Goal: Task Accomplishment & Management: Manage account settings

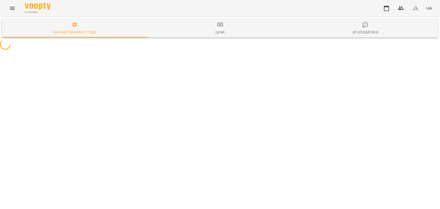
select select "**"
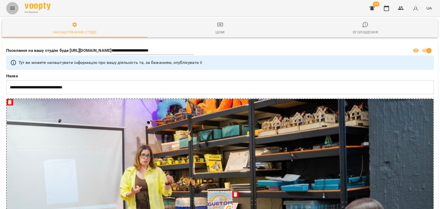
click at [14, 9] on icon "Menu" at bounding box center [12, 8] width 6 height 6
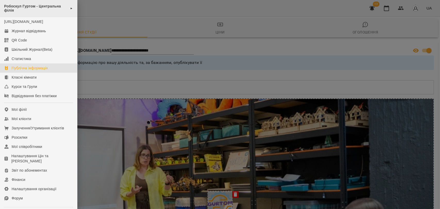
click at [68, 8] on div "Робоскул Гуртом - Центральна філія ►" at bounding box center [38, 8] width 77 height 17
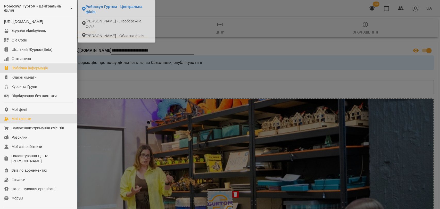
click at [28, 122] on div "Мої клієнти" at bounding box center [22, 118] width 20 height 5
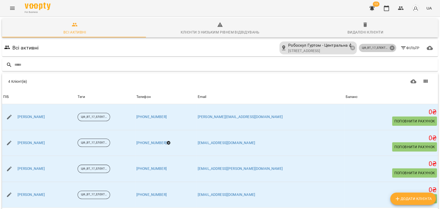
click at [390, 47] on icon at bounding box center [393, 48] width 6 height 6
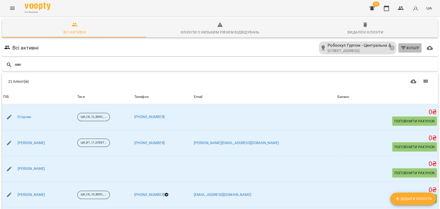
click at [408, 50] on span "Фільтр" at bounding box center [410, 48] width 19 height 6
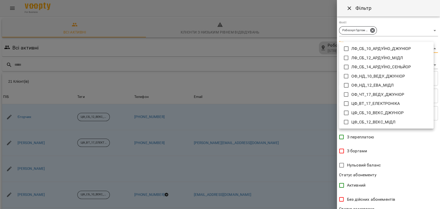
click at [428, 51] on body "For Business 13 UA Всі активні Клієнти з низьким рівнем відвідувань Видалені кл…" at bounding box center [220, 134] width 440 height 269
click at [348, 121] on icon at bounding box center [346, 122] width 6 height 6
type input "**********"
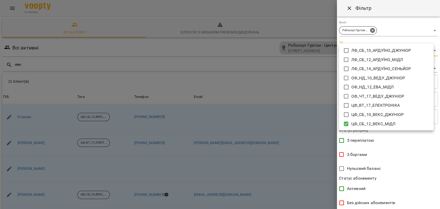
click at [419, 151] on div at bounding box center [220, 104] width 440 height 209
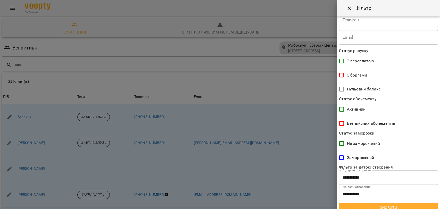
scroll to position [85, 0]
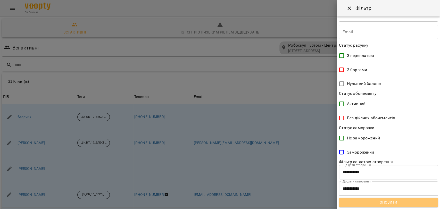
click at [400, 203] on span "Оновити" at bounding box center [388, 202] width 91 height 6
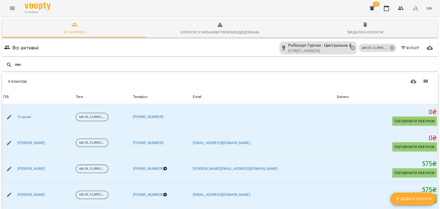
drag, startPoint x: 434, startPoint y: 186, endPoint x: 432, endPoint y: 207, distance: 21.3
click at [432, 207] on div "6 Клієнт(ів) 6 Клієнт(ів) ПІБ Теги Телефон Email Баланс ПІБ Єгорчик Теги ЦФ_СБ_…" at bounding box center [220, 152] width 438 height 160
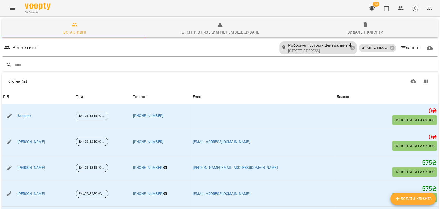
scroll to position [0, 0]
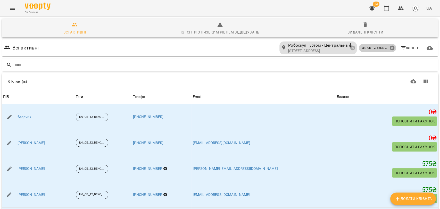
click at [390, 49] on icon at bounding box center [392, 48] width 5 height 5
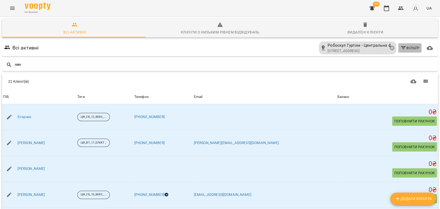
click at [405, 50] on span "Фільтр" at bounding box center [410, 48] width 19 height 6
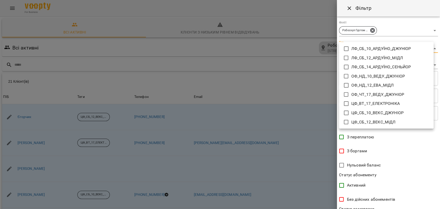
click at [404, 48] on body "For Business 13 UA Всі активні Клієнти з низьким рівнем відвідувань Видалені кл…" at bounding box center [220, 134] width 440 height 269
click at [345, 113] on icon at bounding box center [346, 113] width 6 height 6
type input "**********"
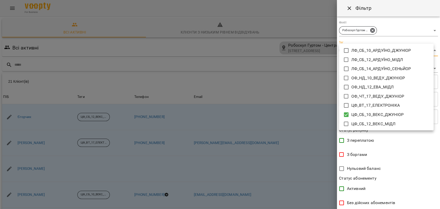
click at [440, 206] on div at bounding box center [220, 104] width 440 height 209
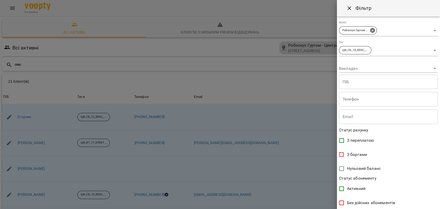
click at [440, 206] on div "ЛФ_СБ_10_АРДУЇНО_ДЖУНІОР ЛФ_СБ_12_АРДУЇНО_МІДЛ ЛФ_СБ_14_АРДУЇНО_СЕНЬЙОР ОФ_НД_1…" at bounding box center [220, 104] width 440 height 209
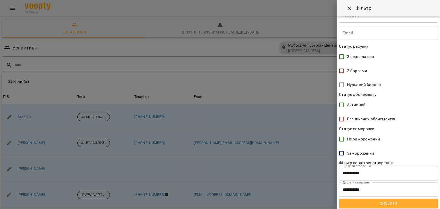
scroll to position [85, 0]
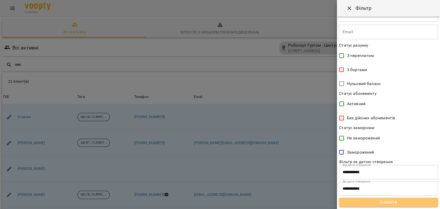
click at [421, 199] on span "Оновити" at bounding box center [388, 202] width 91 height 6
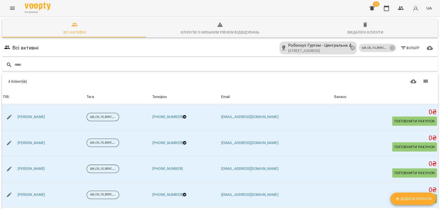
scroll to position [0, 0]
click at [390, 48] on icon at bounding box center [393, 48] width 6 height 6
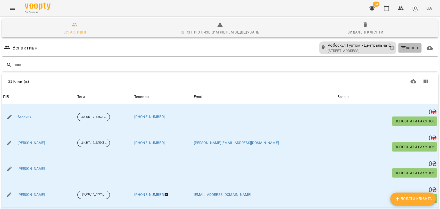
click at [401, 48] on icon "button" at bounding box center [404, 48] width 6 height 6
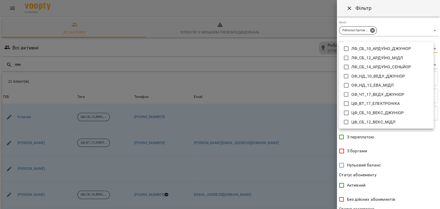
click at [432, 48] on body "For Business 13 UA Всі активні Клієнти з низьким рівнем відвідувань Видалені кл…" at bounding box center [220, 134] width 440 height 269
click at [344, 86] on icon at bounding box center [346, 85] width 5 height 5
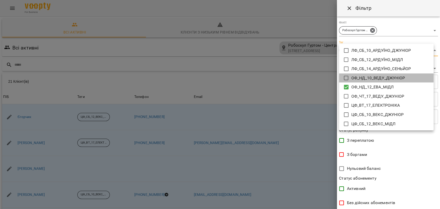
click at [347, 79] on icon at bounding box center [346, 78] width 6 height 6
type input "**********"
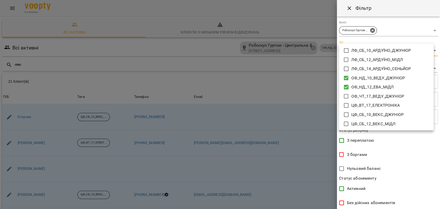
click at [318, 84] on div at bounding box center [220, 104] width 440 height 209
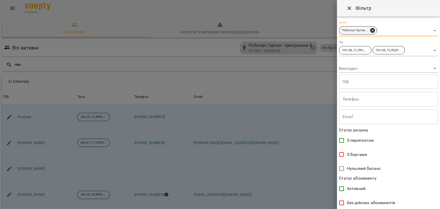
click at [373, 31] on icon at bounding box center [373, 31] width 6 height 6
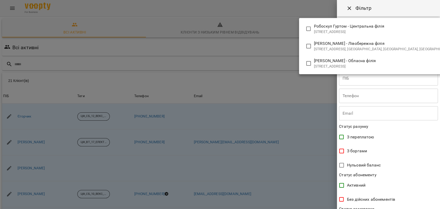
click at [431, 28] on body "For Business 13 UA Всі активні Клієнти з низьким рівнем відвідувань Видалені кл…" at bounding box center [220, 134] width 440 height 269
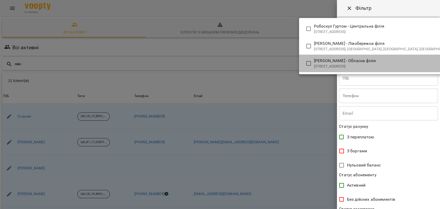
click at [370, 66] on p "[STREET_ADDRESS]" at bounding box center [384, 66] width 140 height 5
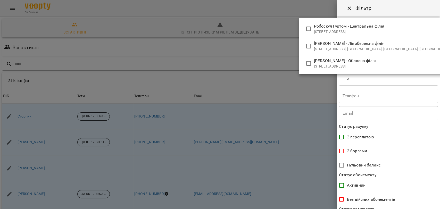
type input "**********"
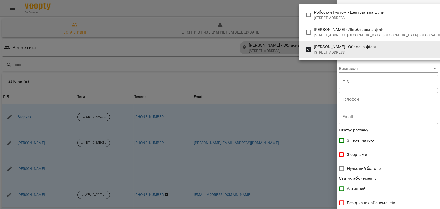
click at [438, 207] on div at bounding box center [220, 104] width 440 height 209
click at [438, 207] on div "Робоскул Гуртом - Центральна філія вулиця Барикадна, 7, Дніпро, Дніпропетровськ…" at bounding box center [220, 104] width 440 height 209
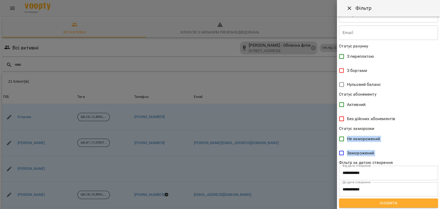
scroll to position [85, 0]
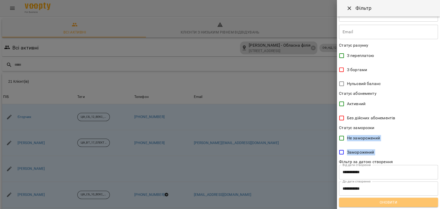
click at [421, 204] on span "Оновити" at bounding box center [388, 202] width 91 height 6
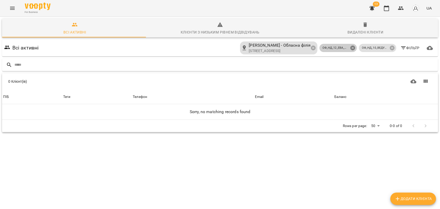
click at [350, 49] on icon at bounding box center [352, 48] width 5 height 5
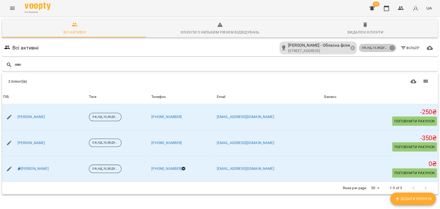
click at [390, 49] on icon at bounding box center [392, 48] width 5 height 5
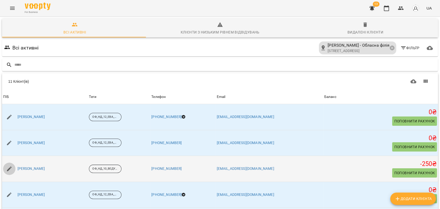
click at [7, 170] on icon "button" at bounding box center [9, 169] width 6 height 6
select select "**"
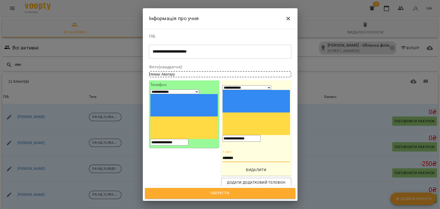
click at [248, 154] on input "*******" at bounding box center [257, 158] width 68 height 8
type input "**********"
click at [261, 135] on input "**********" at bounding box center [242, 138] width 38 height 7
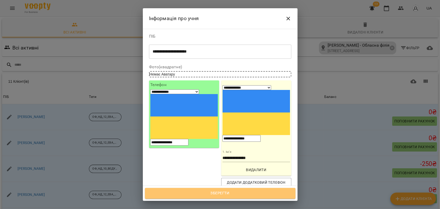
click at [224, 197] on button "Зберегти" at bounding box center [220, 193] width 151 height 11
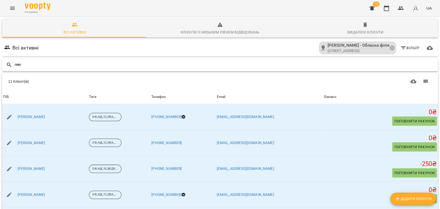
scroll to position [112, 0]
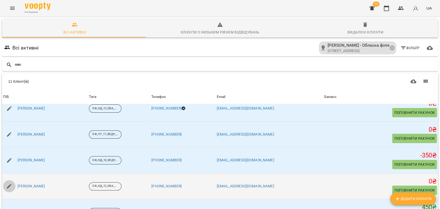
click at [11, 183] on icon "button" at bounding box center [9, 186] width 6 height 6
select select "**"
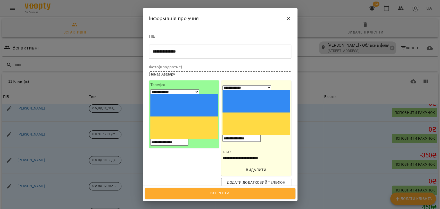
click at [261, 135] on input "**********" at bounding box center [242, 138] width 38 height 7
click at [290, 17] on icon "Close" at bounding box center [289, 19] width 4 height 4
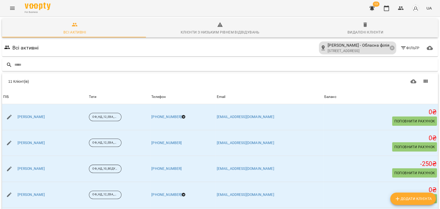
scroll to position [112, 0]
click at [60, 55] on div "Всі активні Робоскул Гуртом - Обласна філія Центральна вулиця, 72, Обухівка, Дн…" at bounding box center [220, 48] width 434 height 15
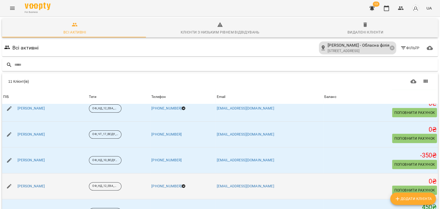
click at [26, 188] on div "[PERSON_NAME]" at bounding box center [32, 186] width 30 height 7
click at [28, 185] on link "[PERSON_NAME]" at bounding box center [32, 186] width 28 height 5
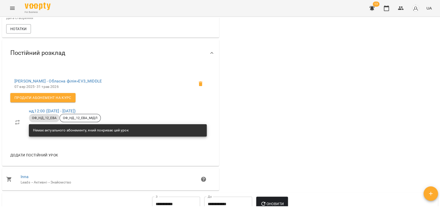
scroll to position [218, 0]
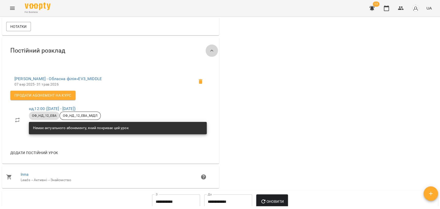
click at [210, 53] on icon at bounding box center [212, 51] width 6 height 6
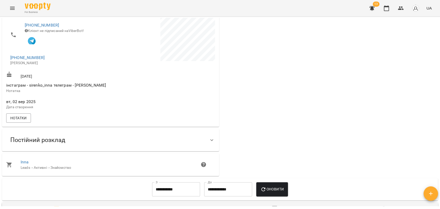
scroll to position [126, 0]
drag, startPoint x: 212, startPoint y: 140, endPoint x: 207, endPoint y: 144, distance: 5.8
click at [209, 144] on icon at bounding box center [212, 141] width 6 height 6
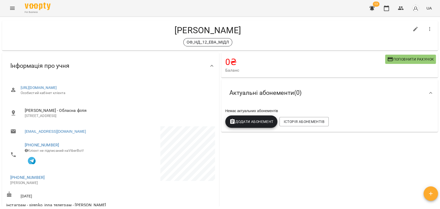
scroll to position [0, 0]
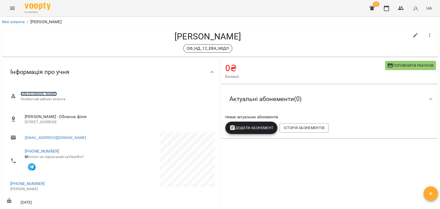
click at [57, 93] on link "https://www.voopty.com.ua/client/678e14f25a8023cbc35dc298/68b6a85532252081079b7…" at bounding box center [39, 94] width 36 height 4
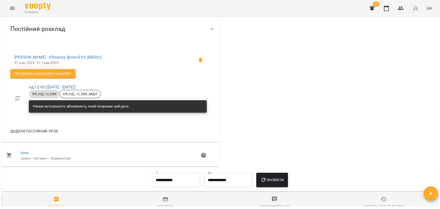
scroll to position [241, 0]
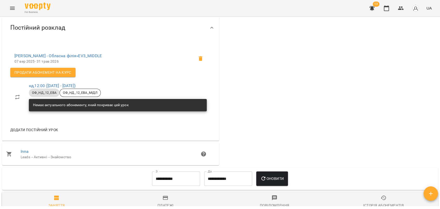
click at [155, 128] on div "Додати постійний урок" at bounding box center [110, 129] width 209 height 13
